Goal: Information Seeking & Learning: Learn about a topic

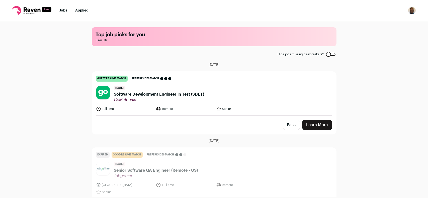
click at [172, 95] on span "Software Development Engineer in Test (SDET)" at bounding box center [159, 95] width 90 height 6
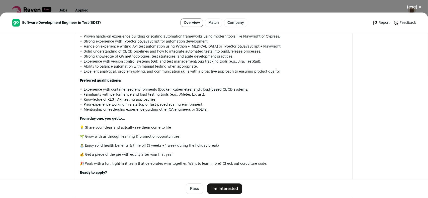
scroll to position [427, 0]
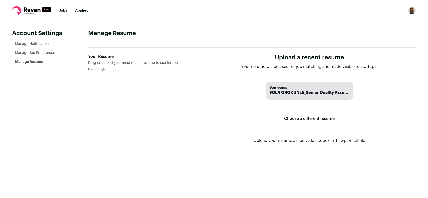
drag, startPoint x: 175, startPoint y: 92, endPoint x: 181, endPoint y: 92, distance: 5.8
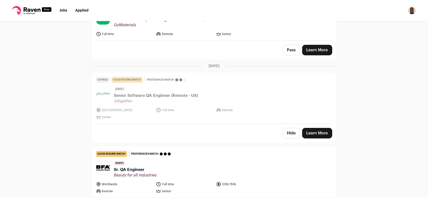
scroll to position [94, 0]
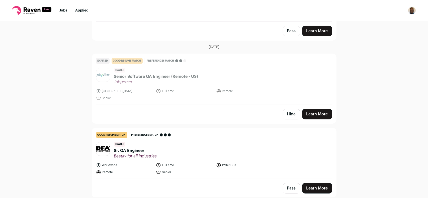
click at [319, 188] on link "Learn More" at bounding box center [317, 188] width 30 height 11
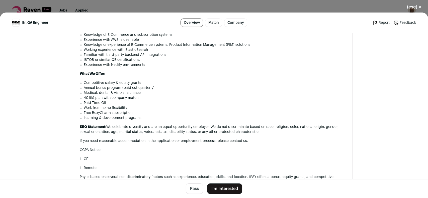
scroll to position [602, 0]
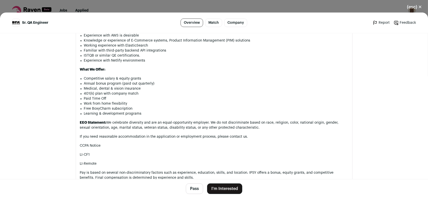
click at [279, 6] on div "(esc) ✕ Sr. QA Engineer Overview Match Company Report Feedback Report Feedback …" at bounding box center [214, 99] width 428 height 198
